Goal: Task Accomplishment & Management: Use online tool/utility

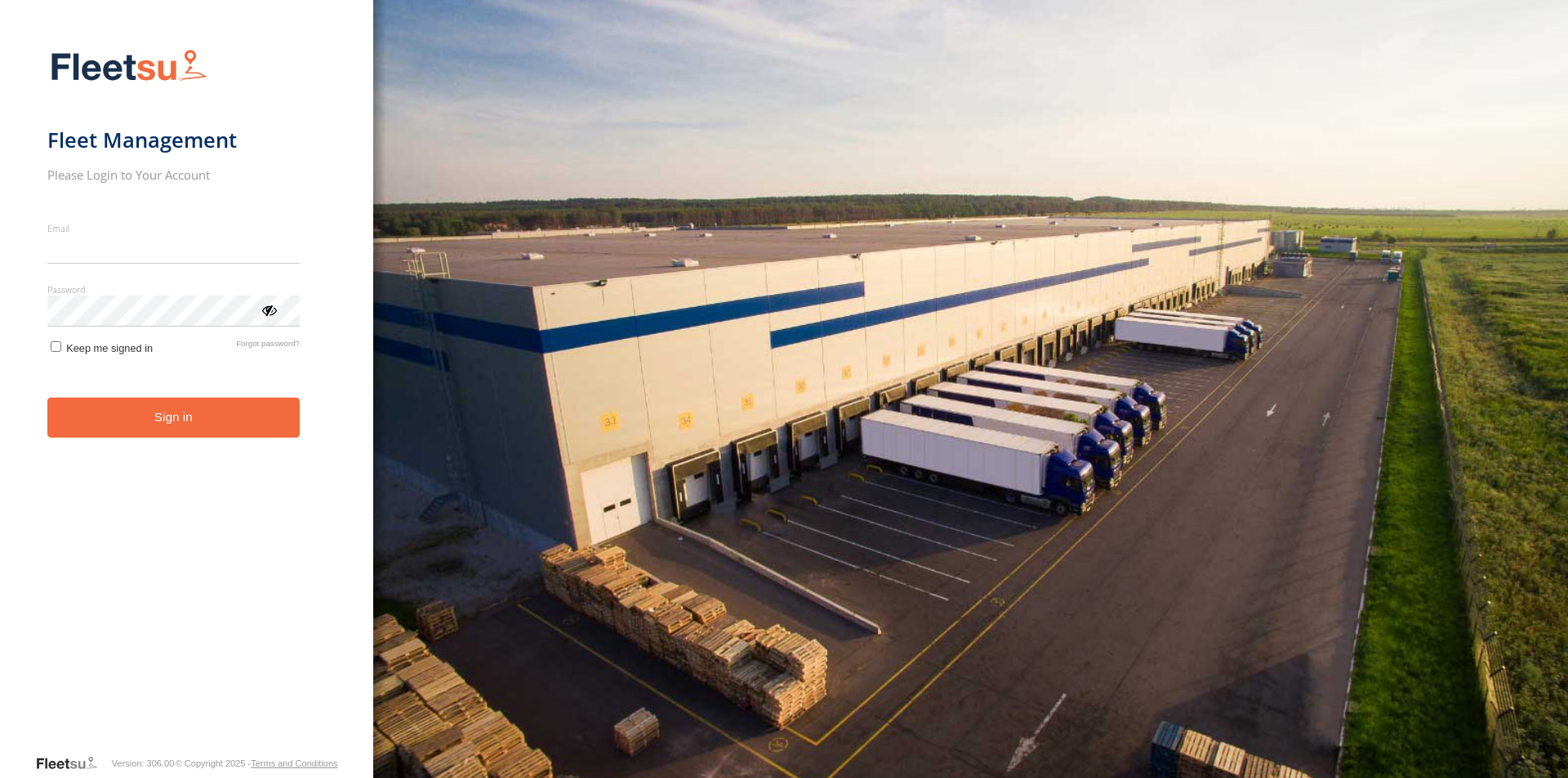
type input "**********"
click at [234, 434] on button "Sign in" at bounding box center [174, 417] width 252 height 40
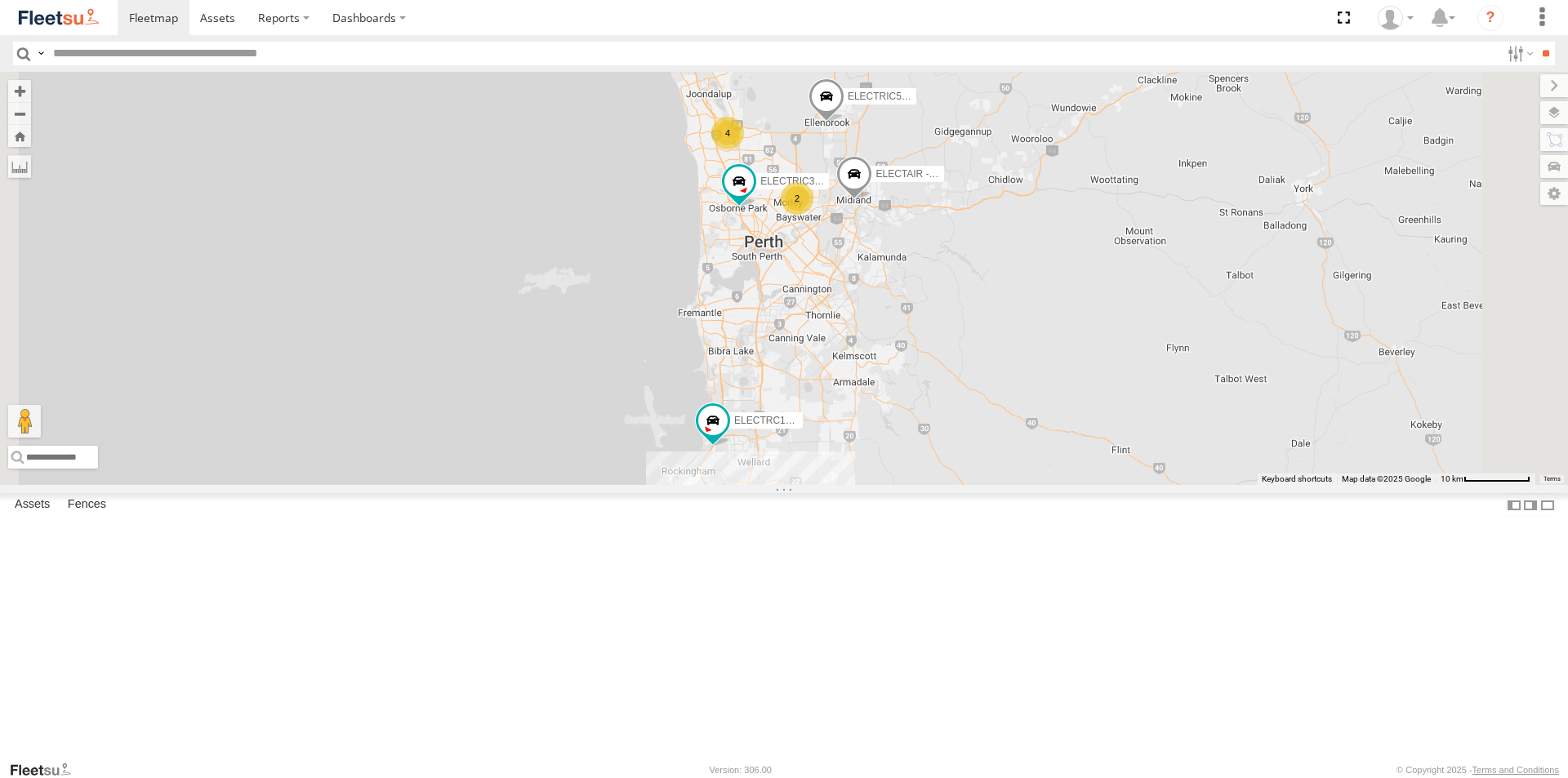
click at [0, 0] on div "All Assets" at bounding box center [0, 0] width 0 height 0
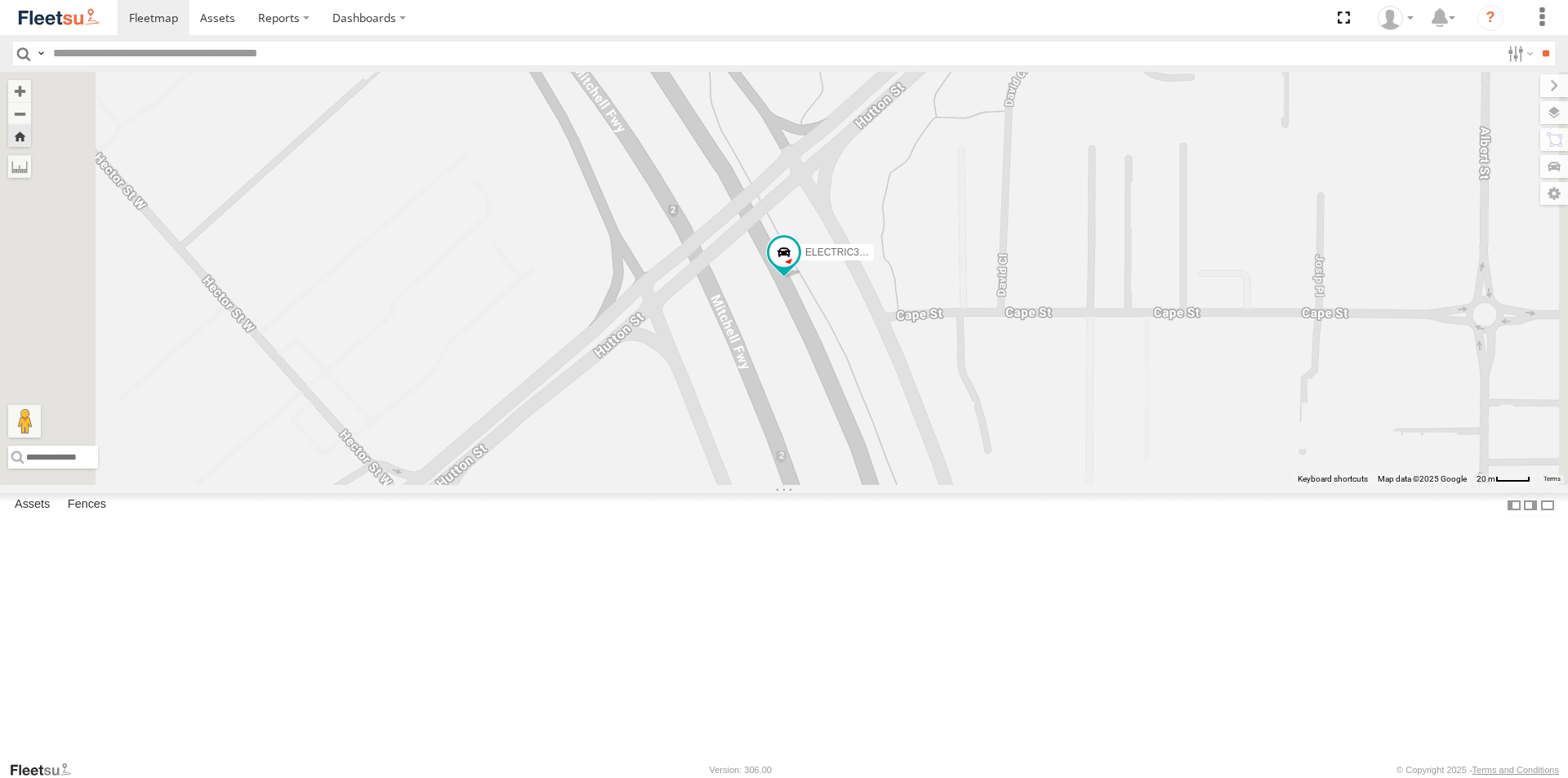
click at [0, 0] on span at bounding box center [0, 0] width 0 height 0
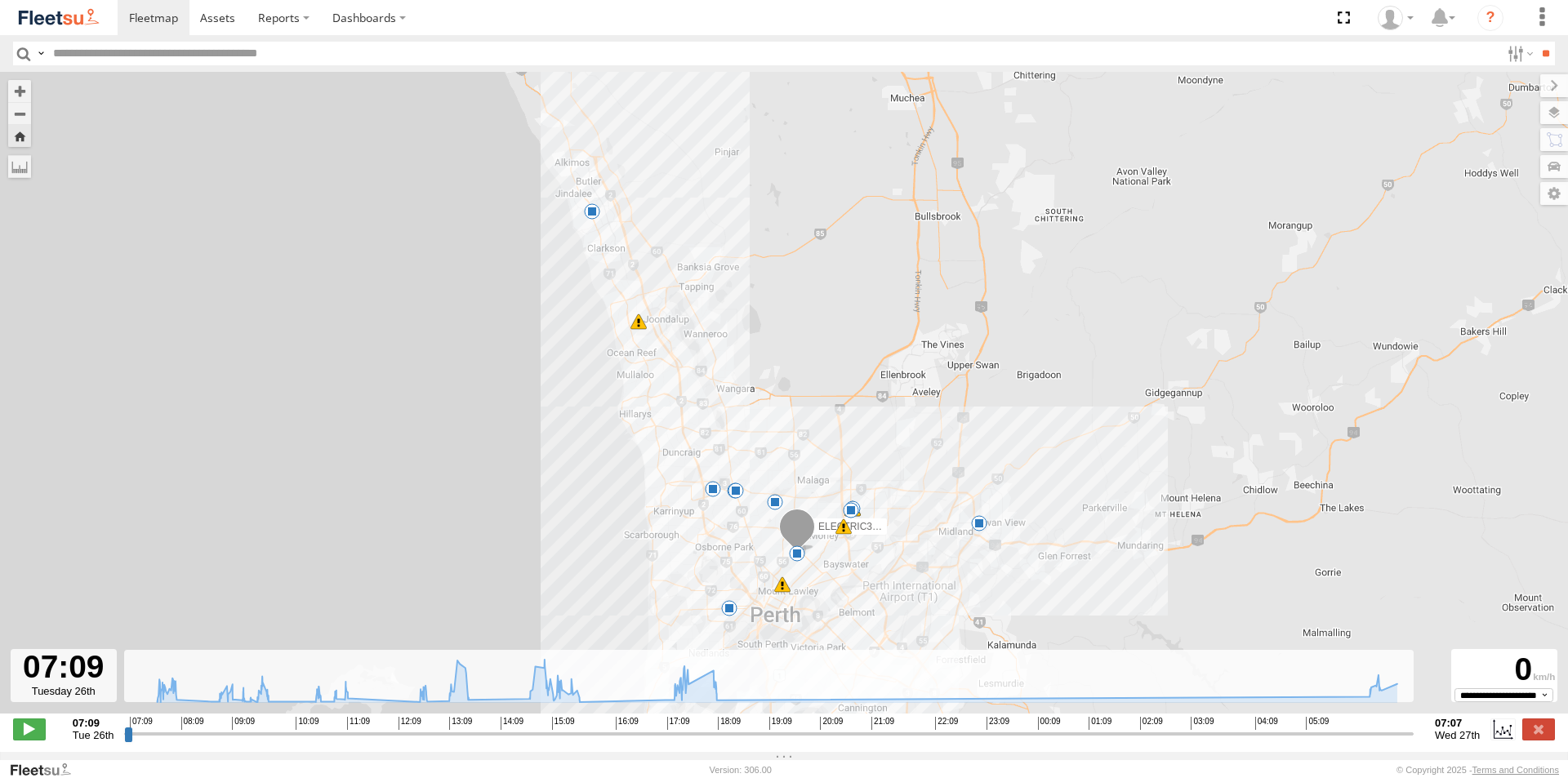
click at [529, 729] on div "07:09 08:09 09:09 10:09 11:09 12:09 13:09 14:09 15:09 16:09 17:09 18:09 19:09 2…" at bounding box center [769, 722] width 1279 height 12
click at [532, 741] on input "range" at bounding box center [769, 733] width 1290 height 15
drag, startPoint x: 533, startPoint y: 742, endPoint x: 601, endPoint y: 552, distance: 201.8
type input "**********"
click at [1069, 741] on input "range" at bounding box center [769, 733] width 1290 height 15
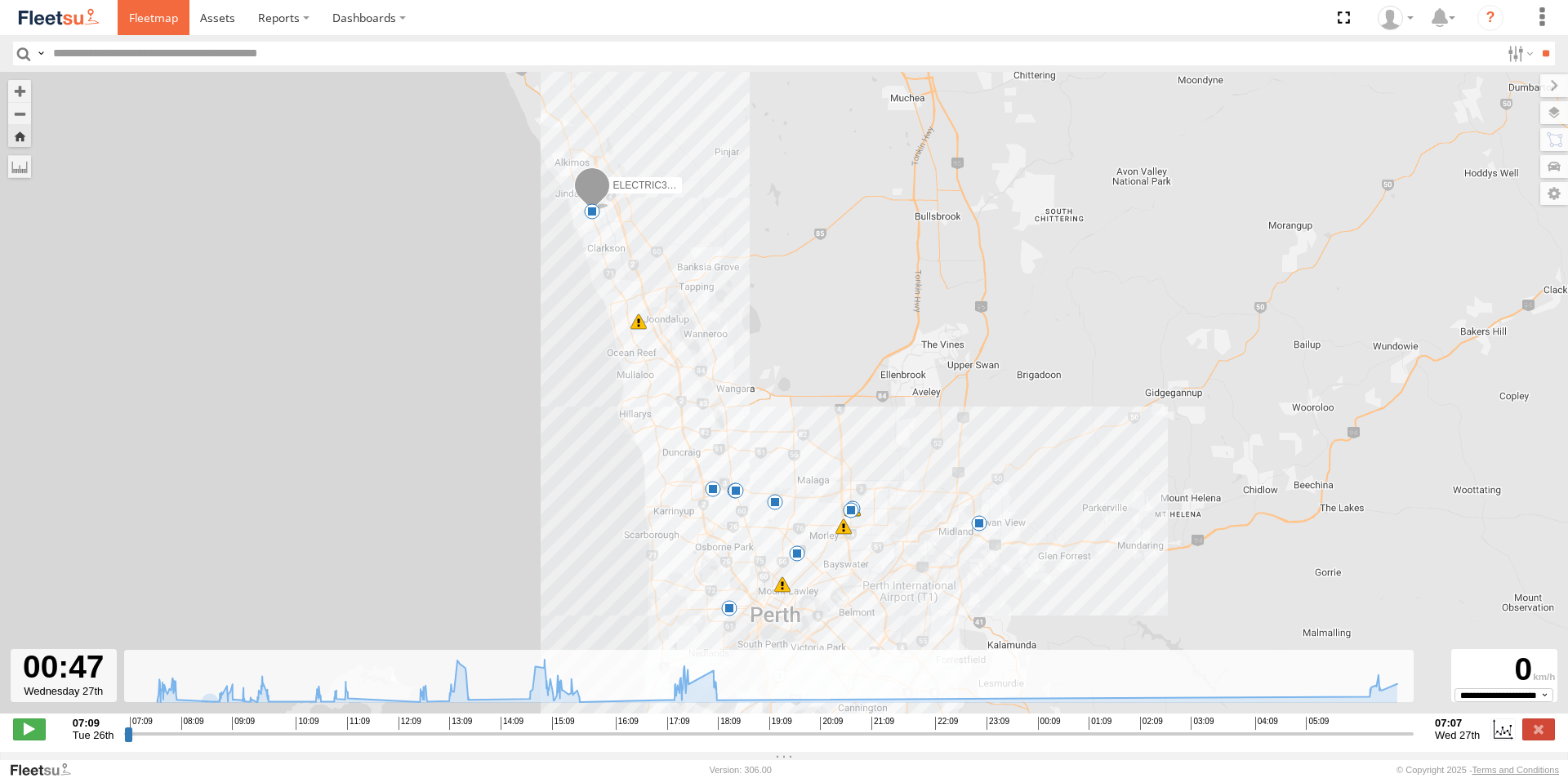
click at [162, 27] on link at bounding box center [153, 17] width 72 height 35
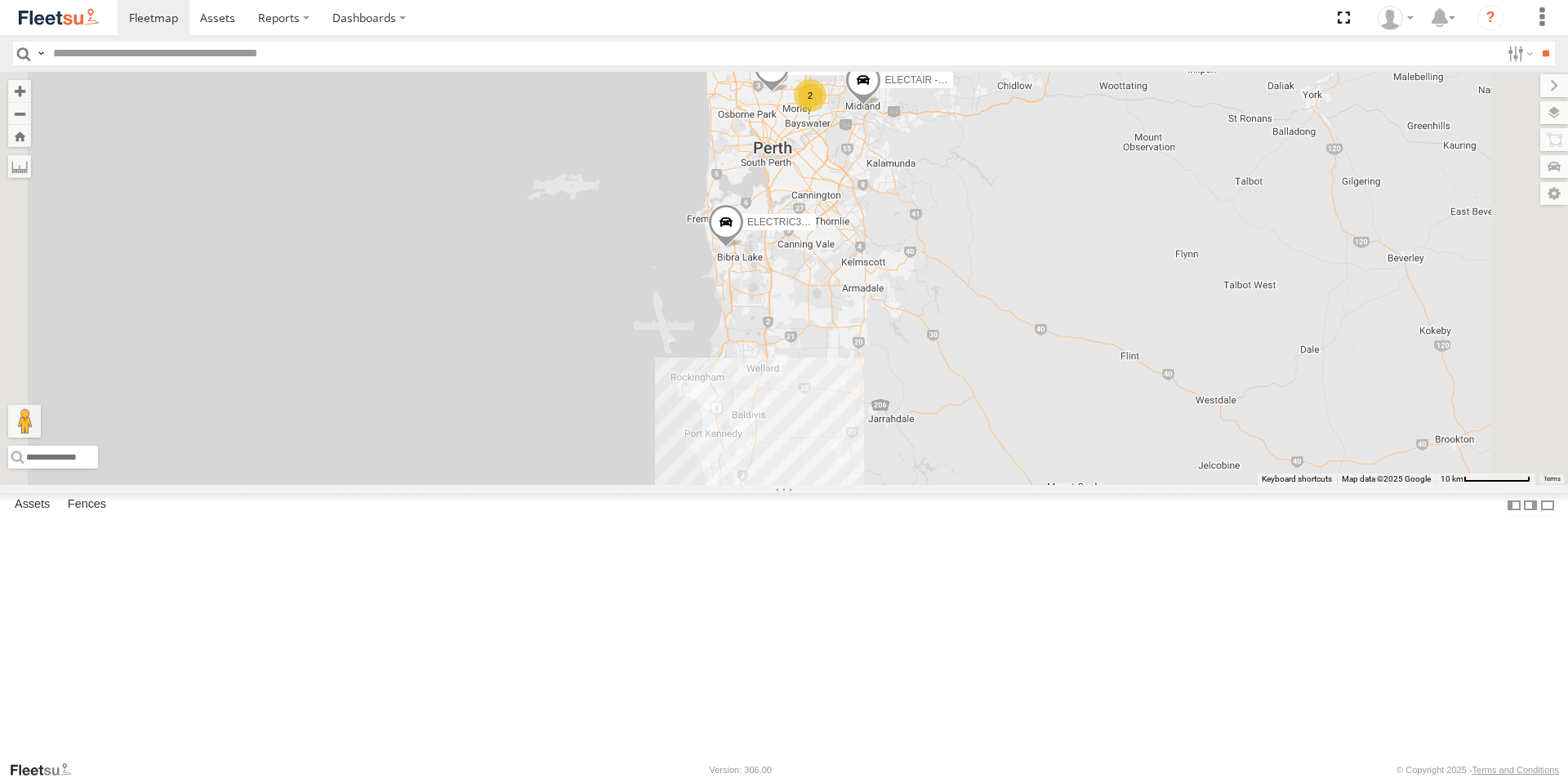
click at [0, 0] on div "All Assets" at bounding box center [0, 0] width 0 height 0
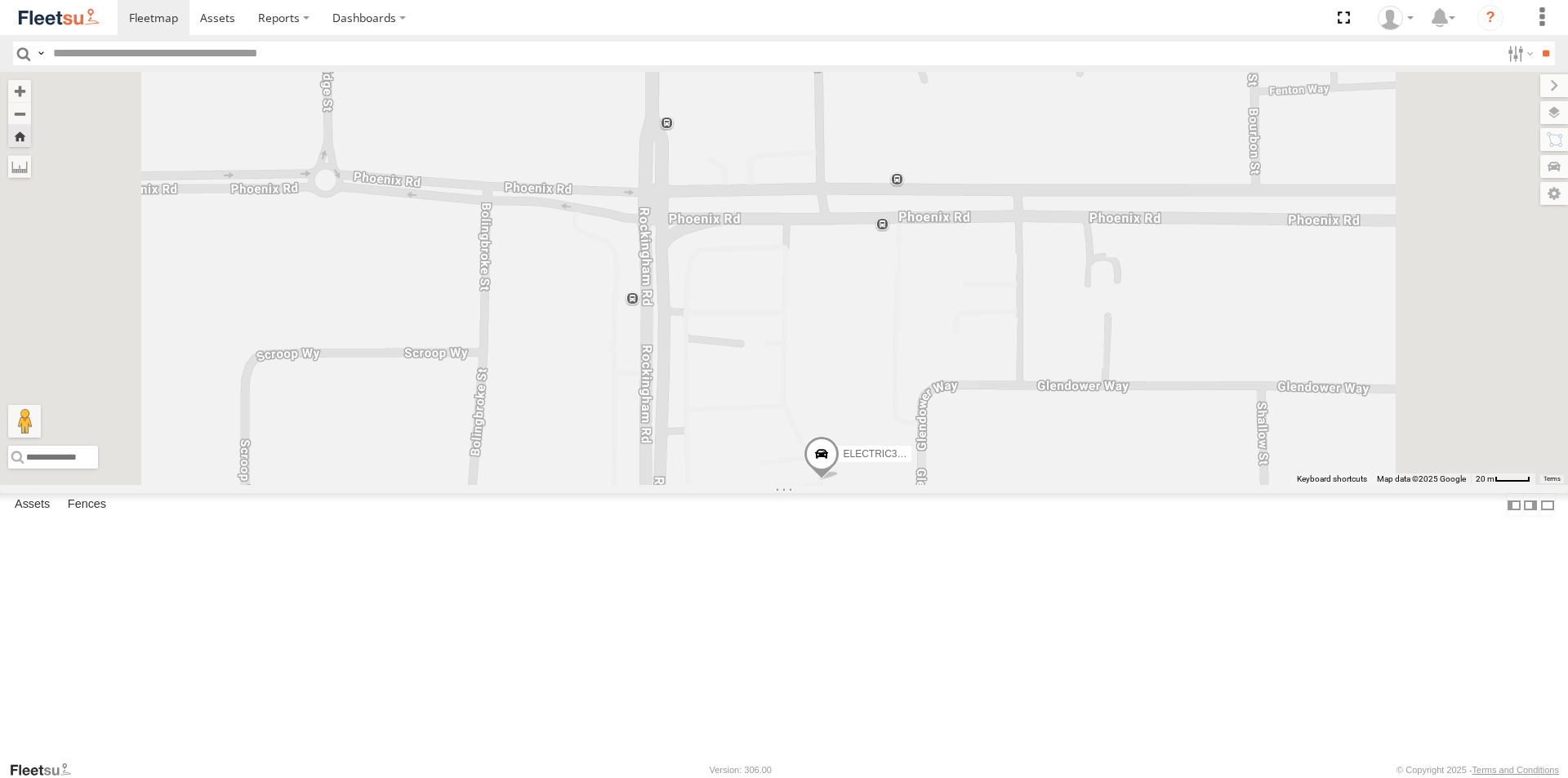
click at [0, 0] on span at bounding box center [0, 0] width 0 height 0
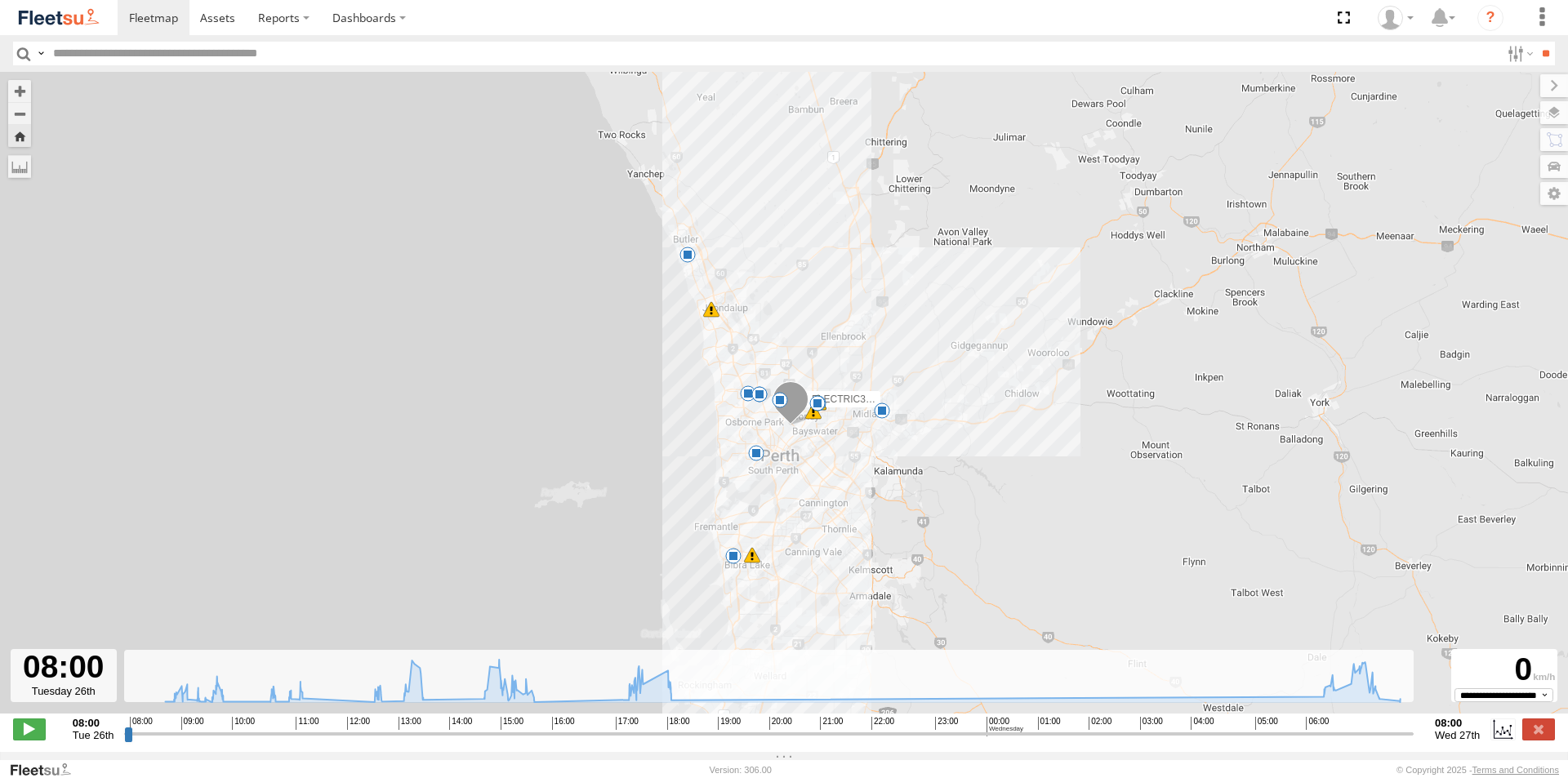
click at [1326, 752] on div "← Move left → Move right ↑ Move up ↓ Move down + Zoom in - Zoom out Home Jump l…" at bounding box center [784, 412] width 1568 height 680
click at [1332, 741] on input "range" at bounding box center [769, 733] width 1290 height 15
drag, startPoint x: 1333, startPoint y: 743, endPoint x: 1352, endPoint y: 748, distance: 19.6
click at [1352, 741] on input "range" at bounding box center [769, 733] width 1290 height 15
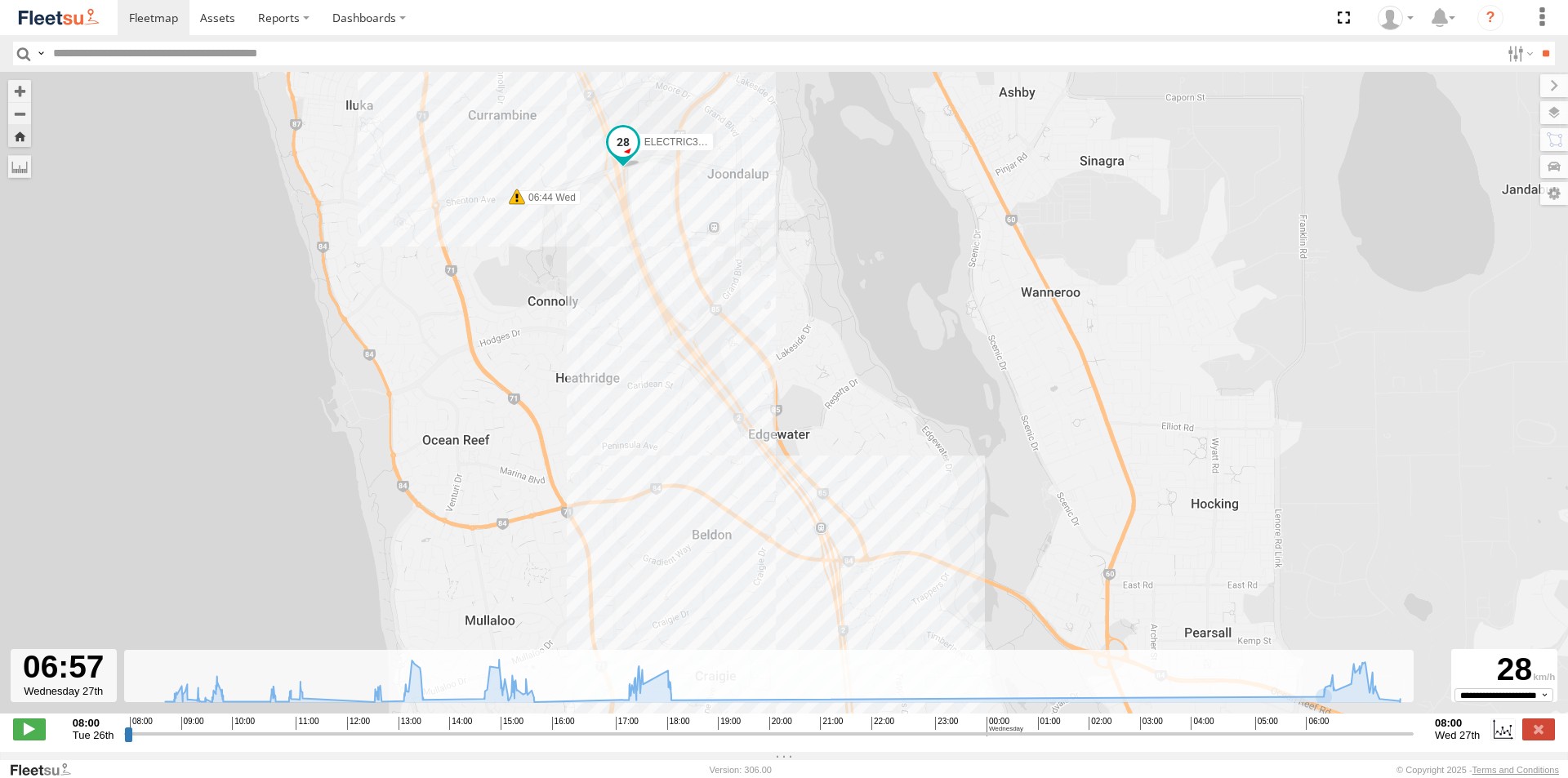
drag, startPoint x: 507, startPoint y: 342, endPoint x: 537, endPoint y: 302, distance: 50.0
click at [537, 302] on div "ELECTRIC3 - [PERSON_NAME] 08:58 Tue 08:58 Tue 09:04 Tue 09:23 Tue 09:43 Tue 10:…" at bounding box center [784, 401] width 1568 height 659
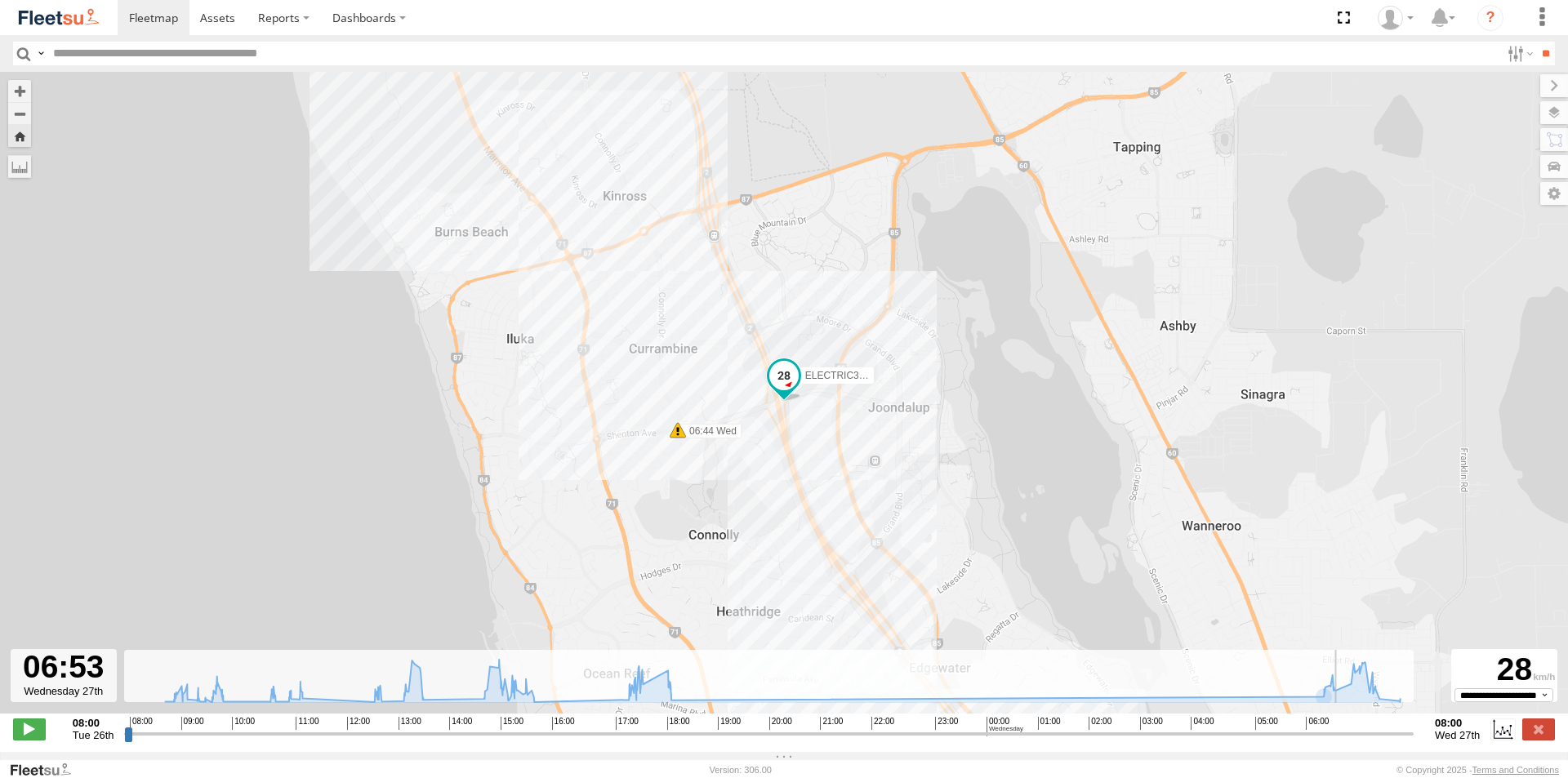
drag, startPoint x: 1352, startPoint y: 745, endPoint x: 1349, endPoint y: 736, distance: 9.5
type input "**********"
click at [1349, 736] on input "range" at bounding box center [769, 733] width 1290 height 15
click at [1549, 740] on label at bounding box center [1538, 730] width 32 height 21
